Goal: Check status: Check status

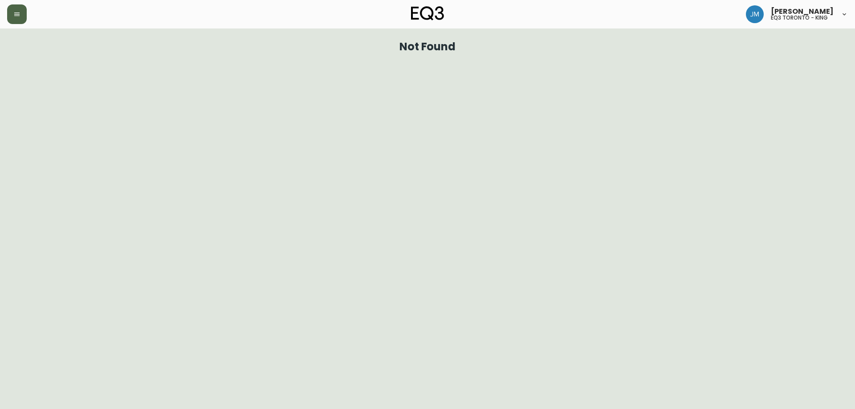
click at [17, 16] on icon "button" at bounding box center [16, 14] width 5 height 4
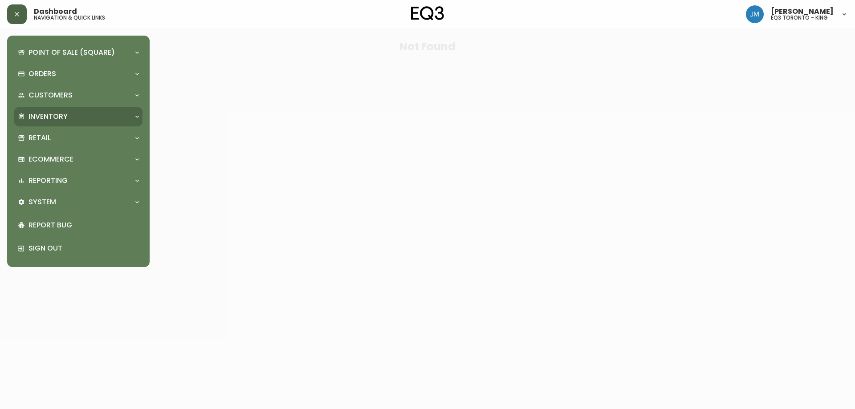
click at [56, 115] on p "Inventory" at bounding box center [48, 117] width 39 height 10
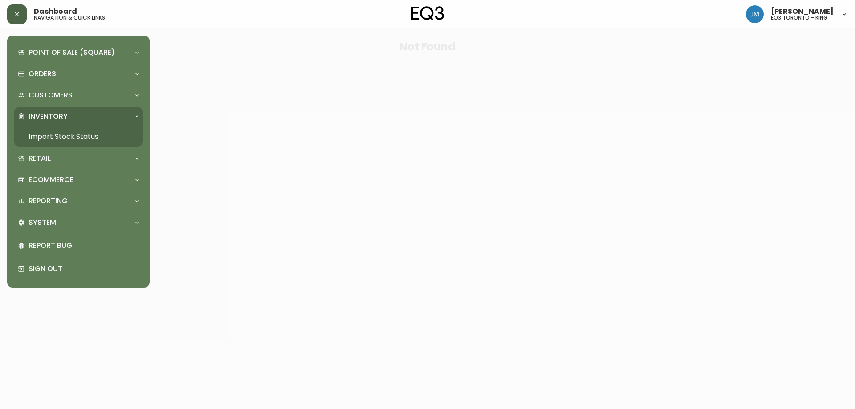
click at [59, 132] on link "Import Stock Status" at bounding box center [78, 137] width 128 height 20
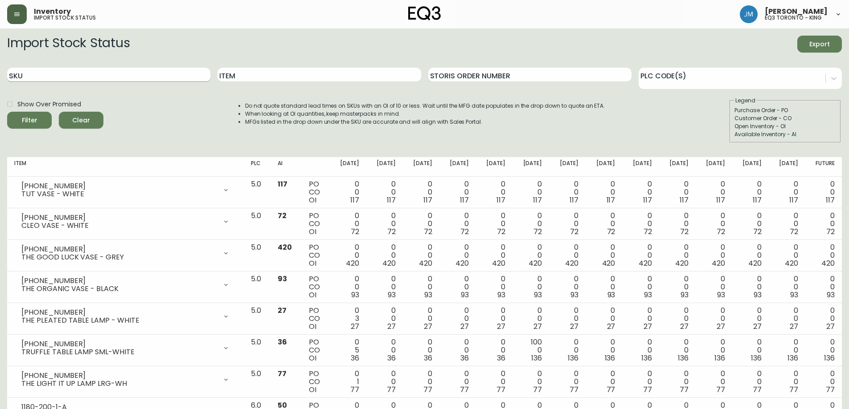
click at [157, 68] on input "SKU" at bounding box center [108, 75] width 203 height 14
paste input "[PHONE_NUMBER]"
type input "[PHONE_NUMBER]"
click at [20, 122] on span "Filter" at bounding box center [29, 120] width 30 height 11
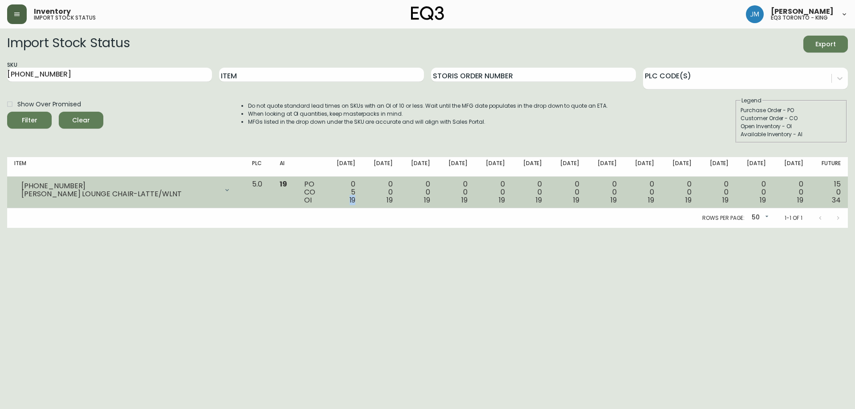
drag, startPoint x: 369, startPoint y: 197, endPoint x: 379, endPoint y: 200, distance: 10.1
click at [363, 200] on td "0 5 19" at bounding box center [344, 193] width 37 height 32
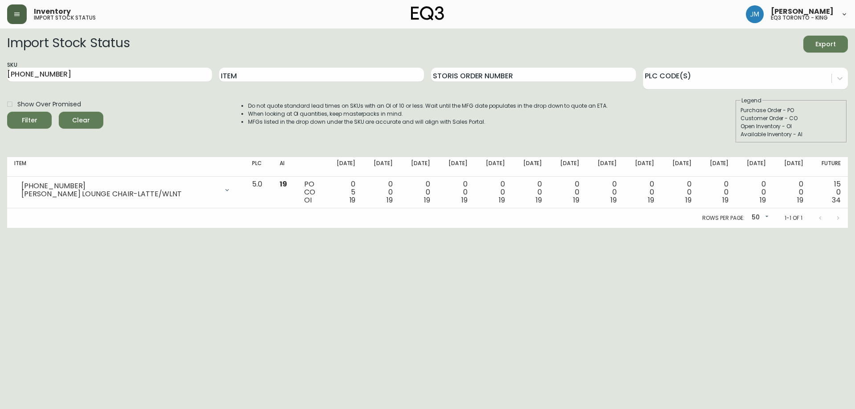
click at [380, 221] on div "Rows per page: 50 50 1-1 of 1" at bounding box center [427, 219] width 841 height 20
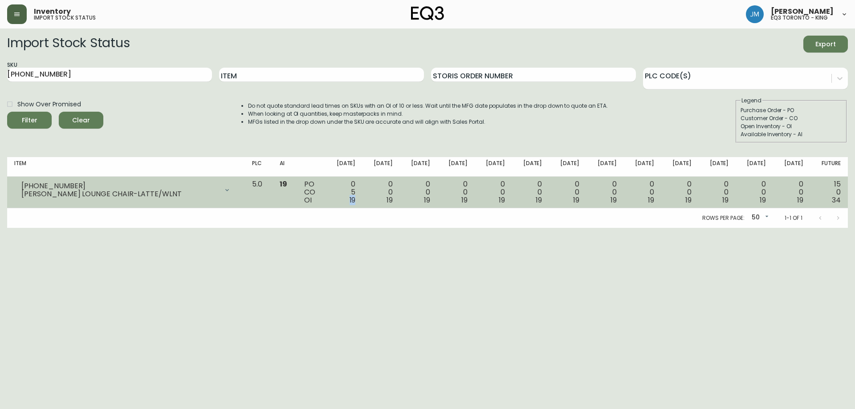
drag, startPoint x: 368, startPoint y: 201, endPoint x: 379, endPoint y: 203, distance: 10.8
click at [363, 202] on td "0 5 19" at bounding box center [344, 193] width 37 height 32
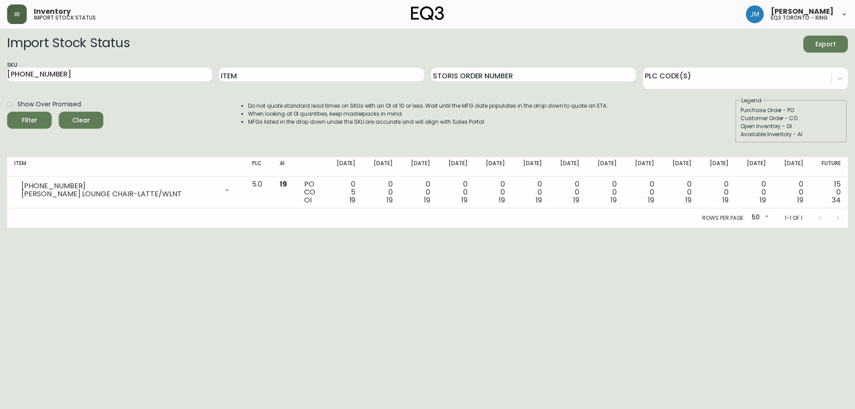
click at [376, 214] on div "Rows per page: 50 50 1-1 of 1" at bounding box center [427, 219] width 841 height 20
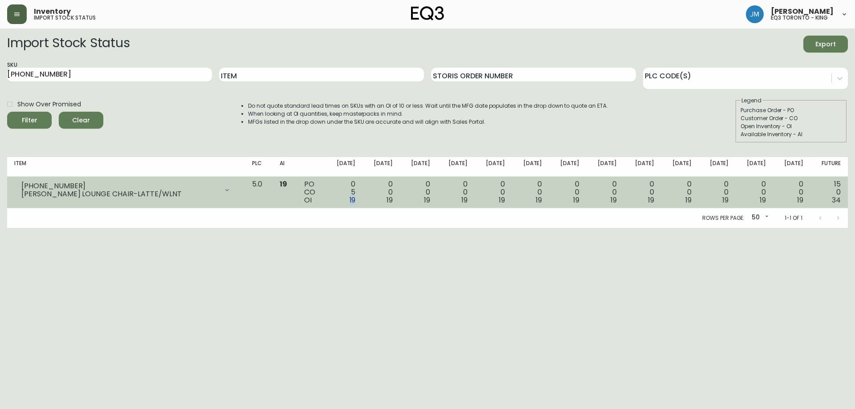
drag, startPoint x: 377, startPoint y: 201, endPoint x: 366, endPoint y: 196, distance: 11.8
click at [363, 201] on td "0 5 19" at bounding box center [344, 193] width 37 height 32
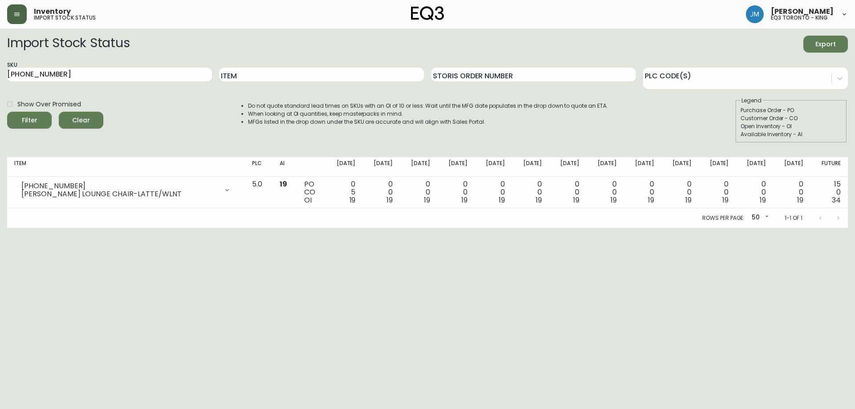
click at [363, 166] on th "[DATE]" at bounding box center [344, 167] width 37 height 20
drag, startPoint x: 375, startPoint y: 165, endPoint x: 333, endPoint y: 165, distance: 42.3
click at [333, 165] on tr "Item PLC AI [DATE] Sep [DATE] Sep [DATE] Oct [DATE] Oct [DATE] Oct 31 [DATE] No…" at bounding box center [427, 167] width 841 height 20
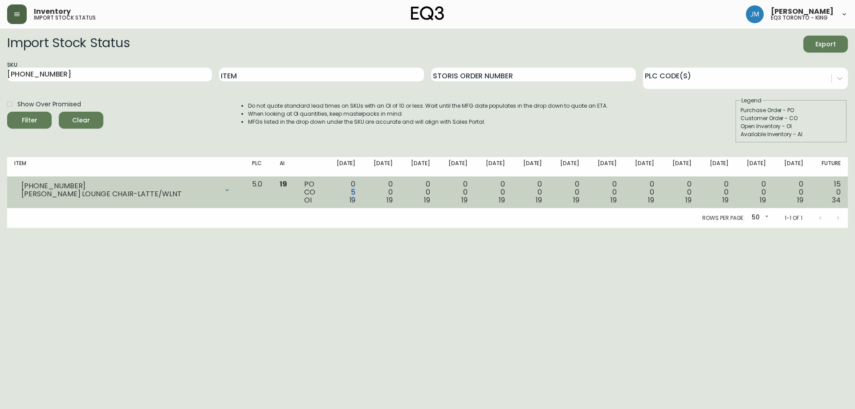
drag, startPoint x: 372, startPoint y: 193, endPoint x: 378, endPoint y: 193, distance: 6.7
click at [363, 193] on td "0 5 19" at bounding box center [344, 193] width 37 height 32
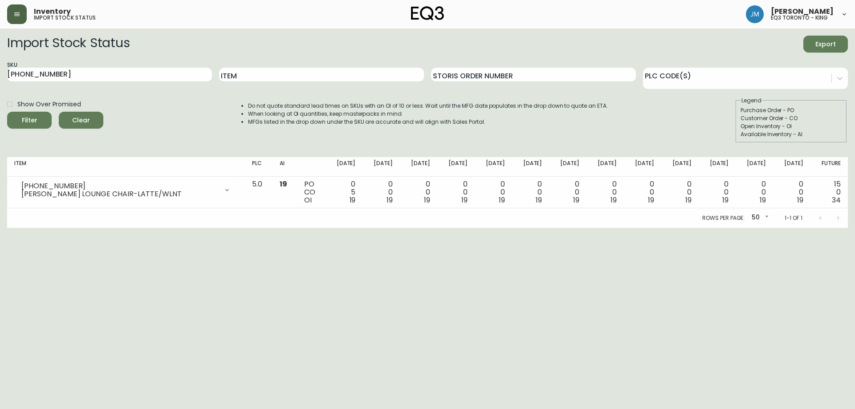
click at [374, 228] on html "Inventory import stock status [PERSON_NAME] eq3 [GEOGRAPHIC_DATA] - king Import…" at bounding box center [427, 114] width 855 height 228
click at [141, 82] on div "SKU [PHONE_NUMBER]" at bounding box center [109, 75] width 205 height 29
click at [136, 73] on input "[PHONE_NUMBER]" at bounding box center [109, 75] width 205 height 14
click at [136, 74] on input "[PHONE_NUMBER]" at bounding box center [109, 75] width 205 height 14
click at [137, 74] on input "[PHONE_NUMBER]" at bounding box center [109, 75] width 205 height 14
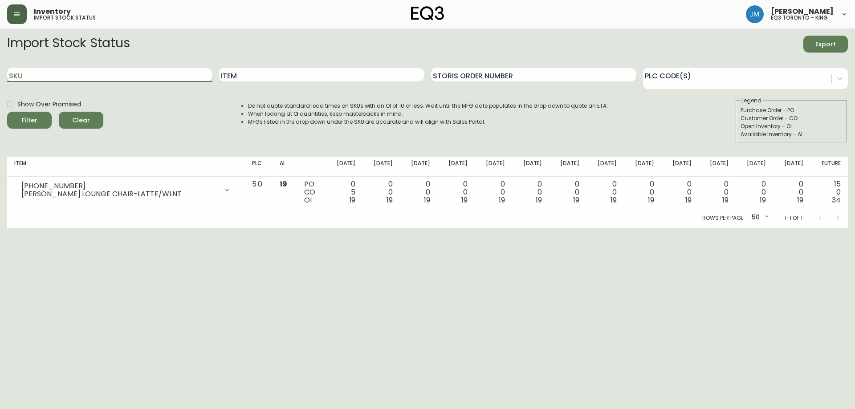
paste input "[PHONE_NUMBER]"
click at [25, 124] on div "Filter" at bounding box center [30, 120] width 16 height 11
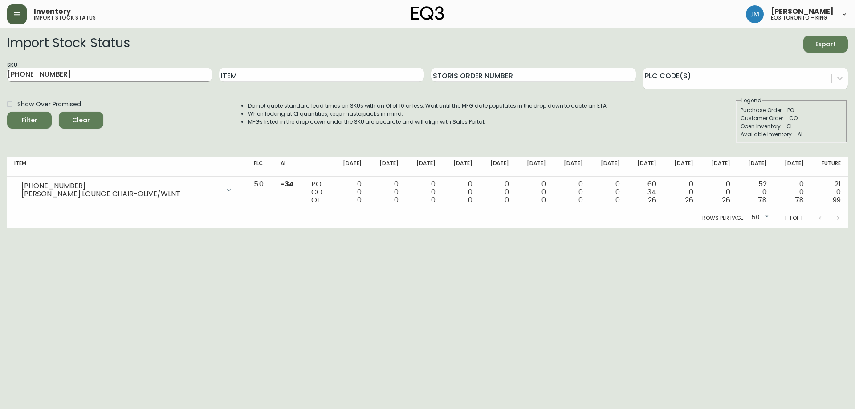
click at [111, 72] on input "[PHONE_NUMBER]" at bounding box center [109, 75] width 205 height 14
click at [7, 112] on button "Filter" at bounding box center [29, 120] width 45 height 17
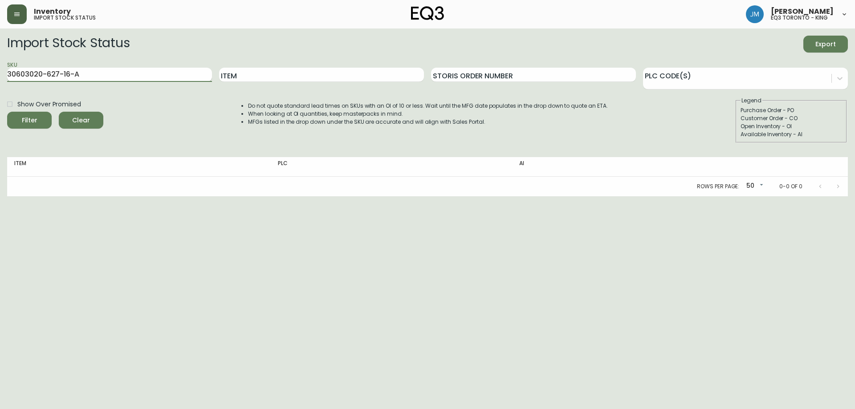
click at [25, 74] on input "30603020-627-16-A" at bounding box center [109, 75] width 205 height 14
click at [7, 112] on button "Filter" at bounding box center [29, 120] width 45 height 17
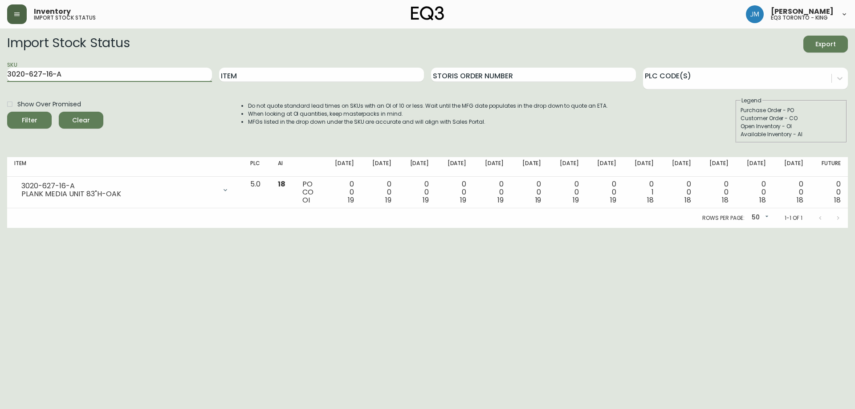
click at [170, 69] on input "3020-627-16-A" at bounding box center [109, 75] width 205 height 14
type input "3"
click at [7, 112] on button "Filter" at bounding box center [29, 120] width 45 height 17
type input "3"
type input "3020-630-16-B"
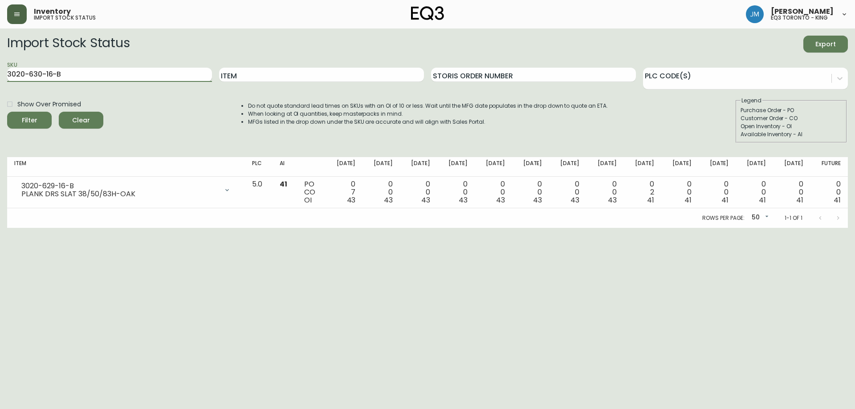
click at [7, 112] on button "Filter" at bounding box center [29, 120] width 45 height 17
